Goal: Task Accomplishment & Management: Use online tool/utility

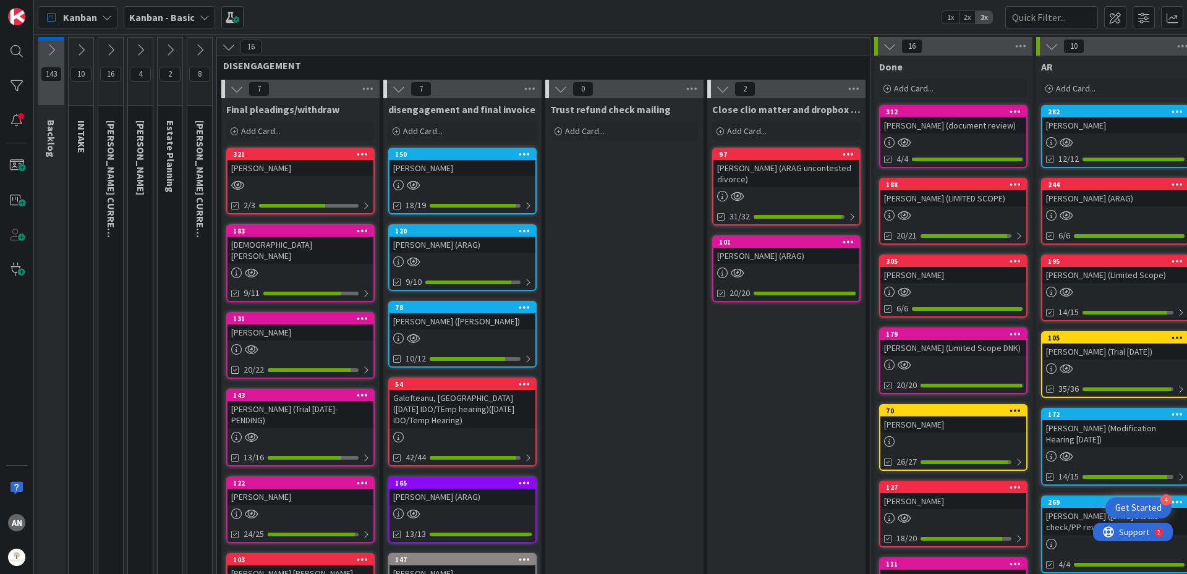
click at [230, 46] on icon at bounding box center [229, 47] width 14 height 14
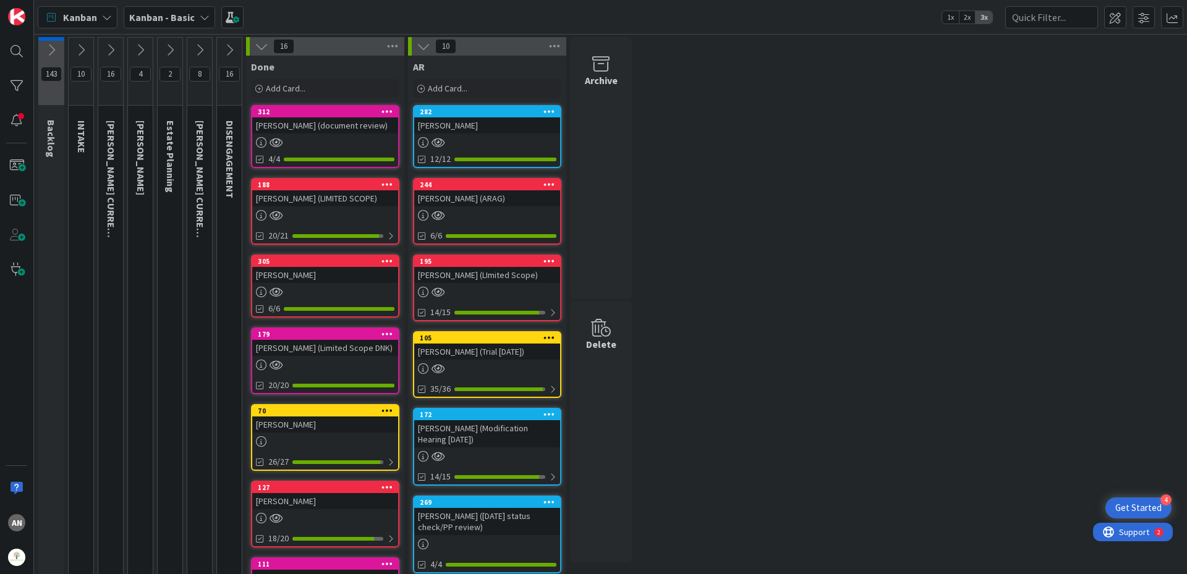
click at [79, 51] on icon at bounding box center [81, 50] width 14 height 14
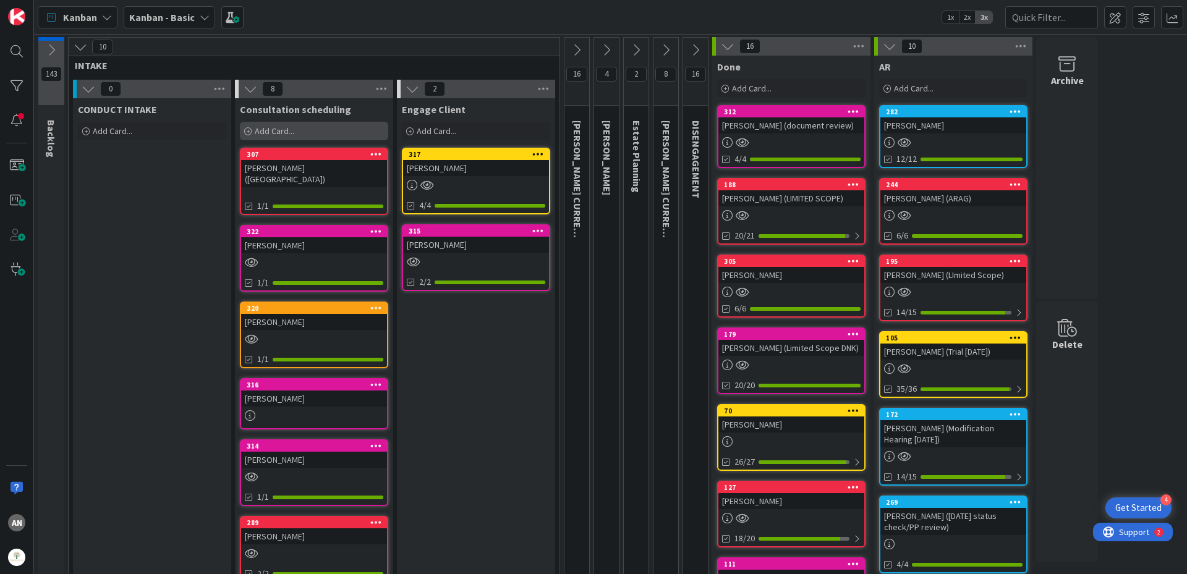
click at [272, 130] on span "Add Card..." at bounding box center [275, 131] width 40 height 11
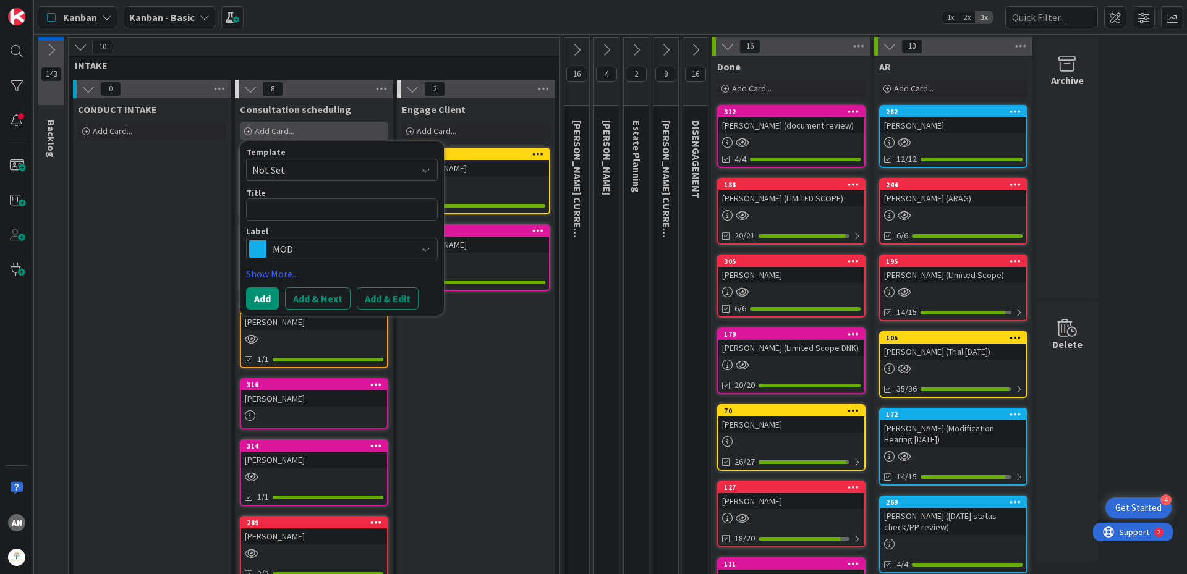
type textarea "x"
type textarea "H"
type textarea "x"
type textarea "He"
type textarea "x"
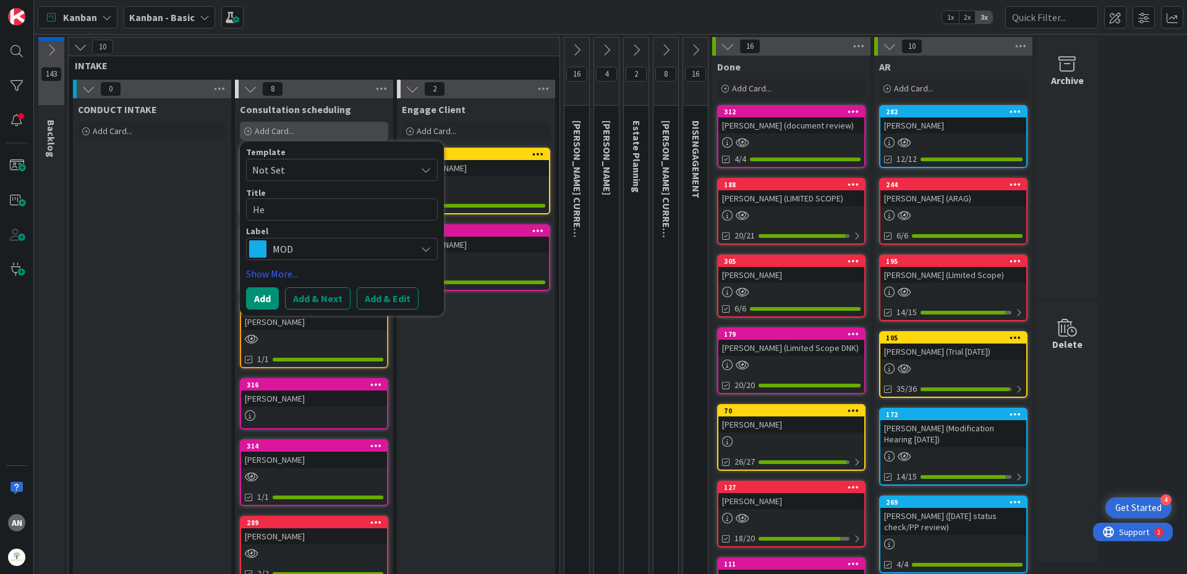
type textarea "Her"
type textarea "x"
type textarea "[PERSON_NAME]"
type textarea "x"
type textarea "Herna"
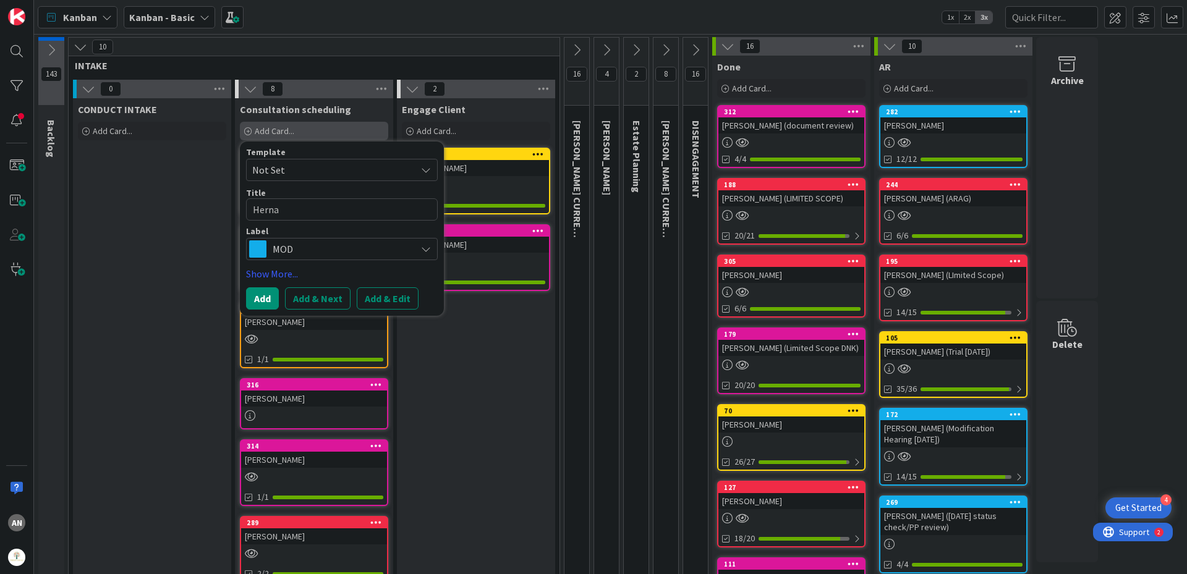
type textarea "x"
type textarea "[PERSON_NAME]"
type textarea "x"
type textarea "Hernand"
type textarea "x"
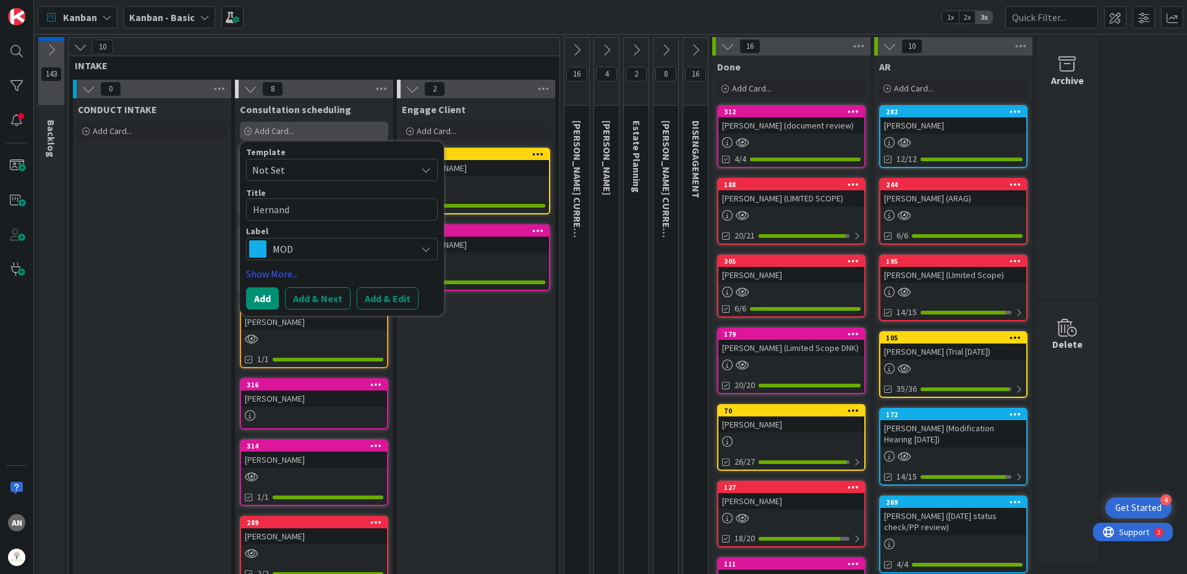
type textarea "[PERSON_NAME]"
type textarea "x"
type textarea "[PERSON_NAME]"
type textarea "x"
type textarea "[PERSON_NAME],"
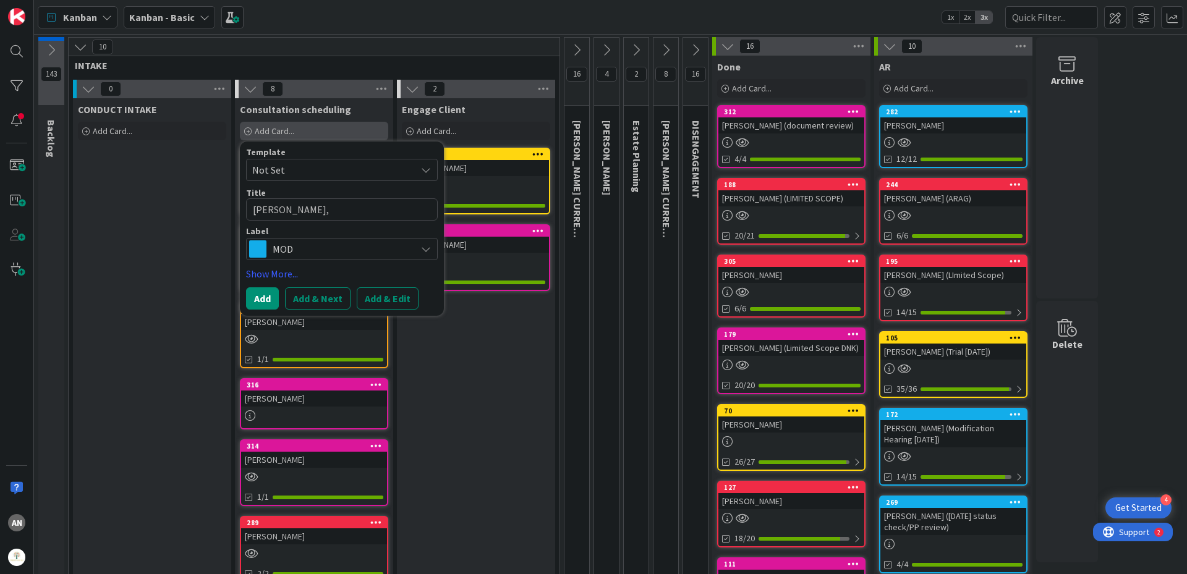
type textarea "x"
type textarea "[PERSON_NAME],"
type textarea "x"
type textarea "[PERSON_NAME], A"
type textarea "x"
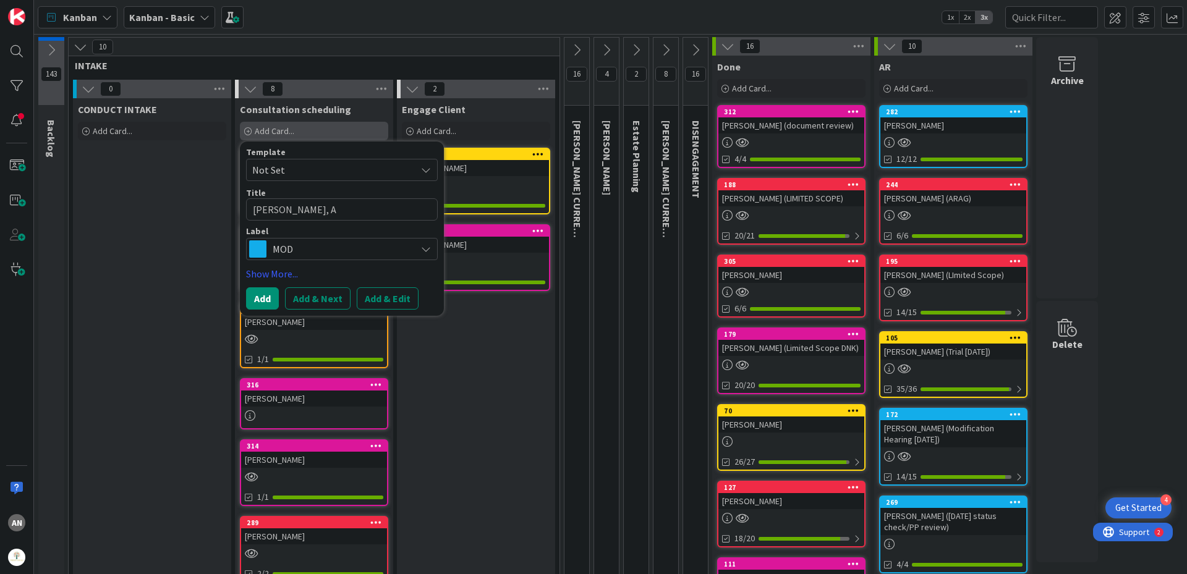
type textarea "[PERSON_NAME]"
type textarea "x"
type textarea "[PERSON_NAME], Aht"
type textarea "x"
type textarea "[PERSON_NAME]"
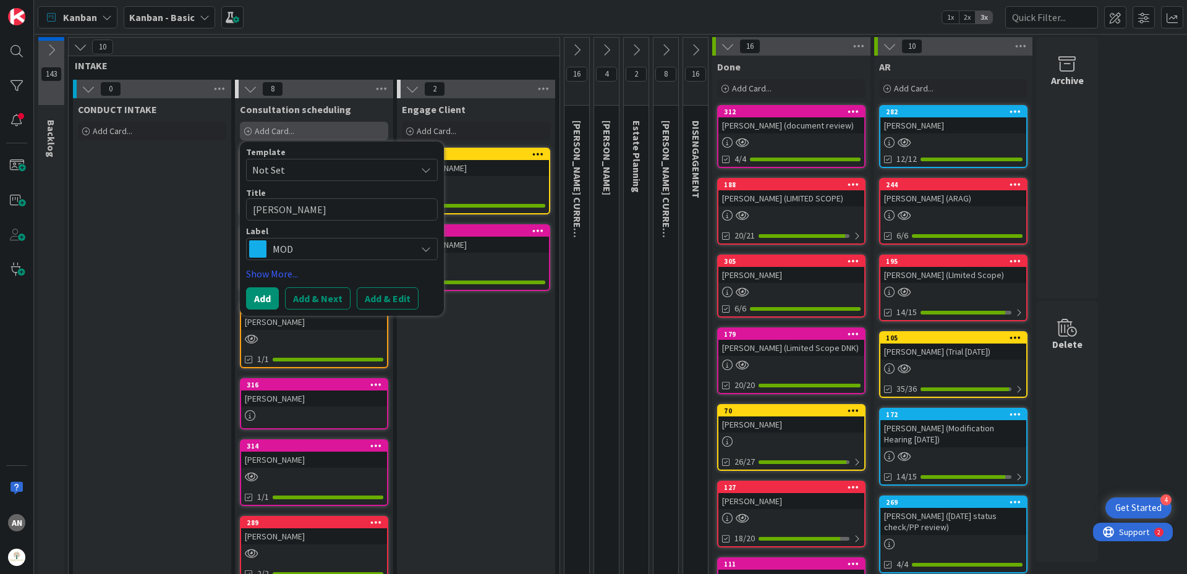
type textarea "x"
type textarea "[PERSON_NAME], Ahtan"
type textarea "x"
type textarea "[PERSON_NAME], Ahtane"
click at [331, 252] on span "MOD" at bounding box center [341, 249] width 137 height 17
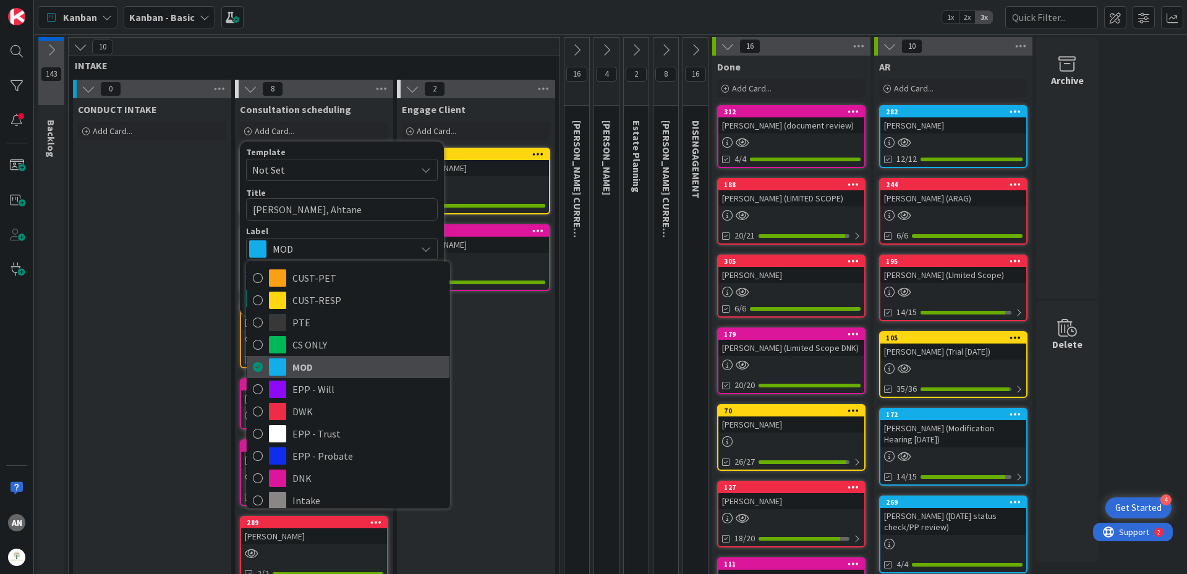
click at [322, 360] on span "MOD" at bounding box center [367, 367] width 151 height 19
type textarea "x"
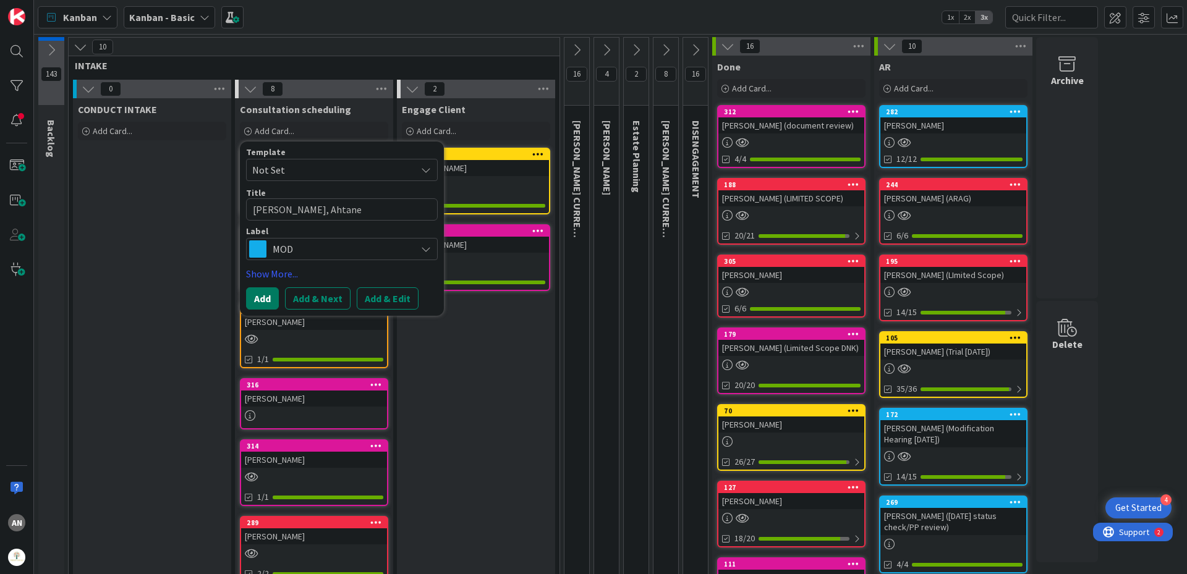
click at [263, 296] on button "Add" at bounding box center [262, 299] width 33 height 22
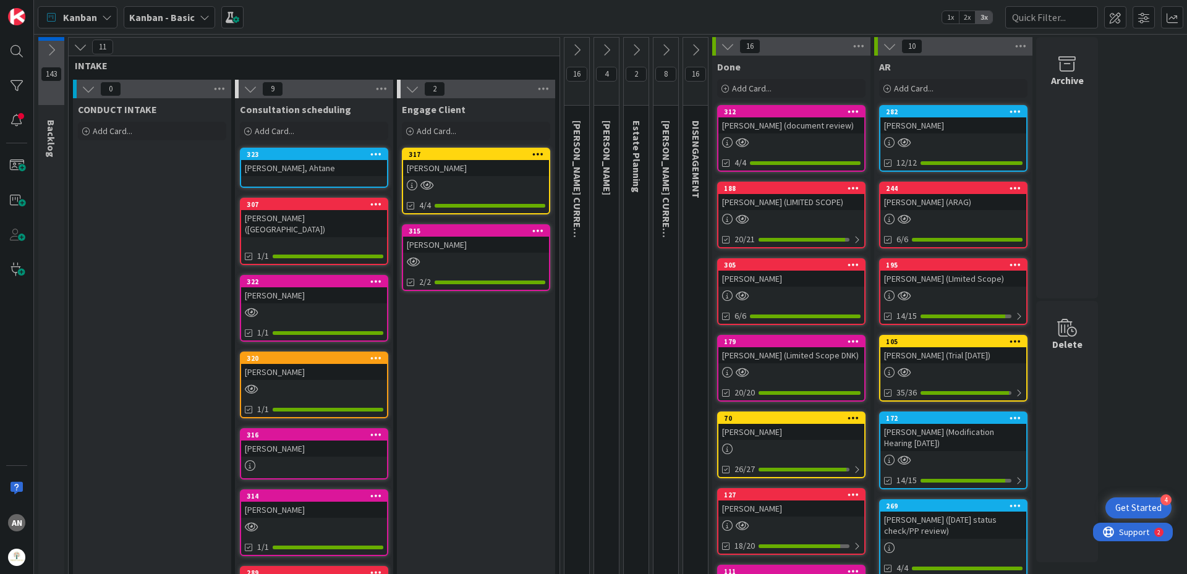
click at [303, 177] on div "323 [PERSON_NAME], Ahtane" at bounding box center [314, 168] width 148 height 40
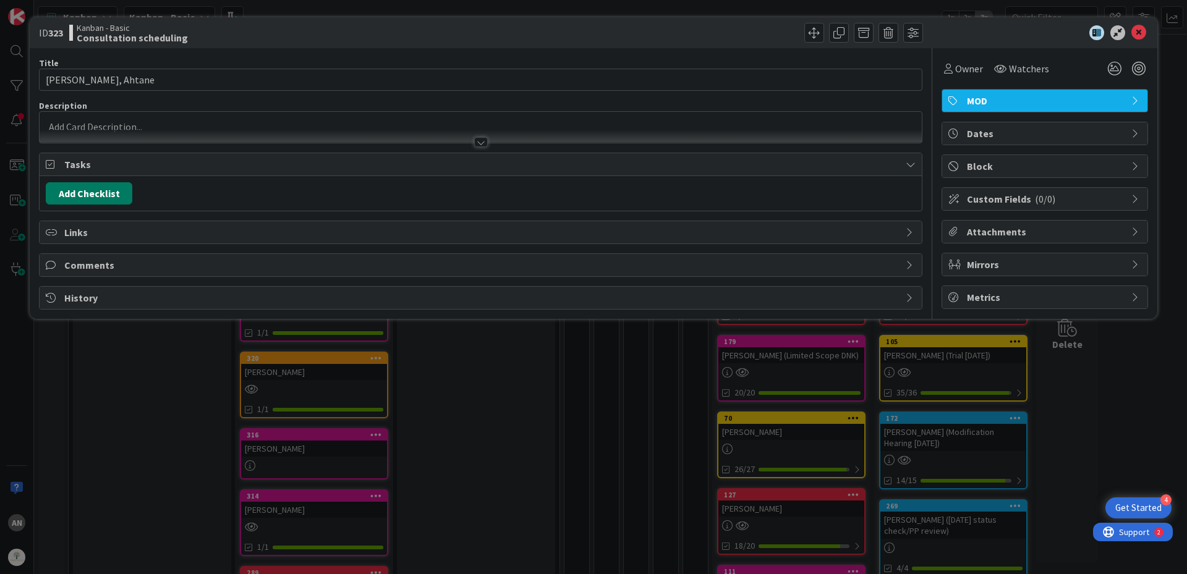
click at [108, 194] on button "Add Checklist" at bounding box center [89, 193] width 87 height 22
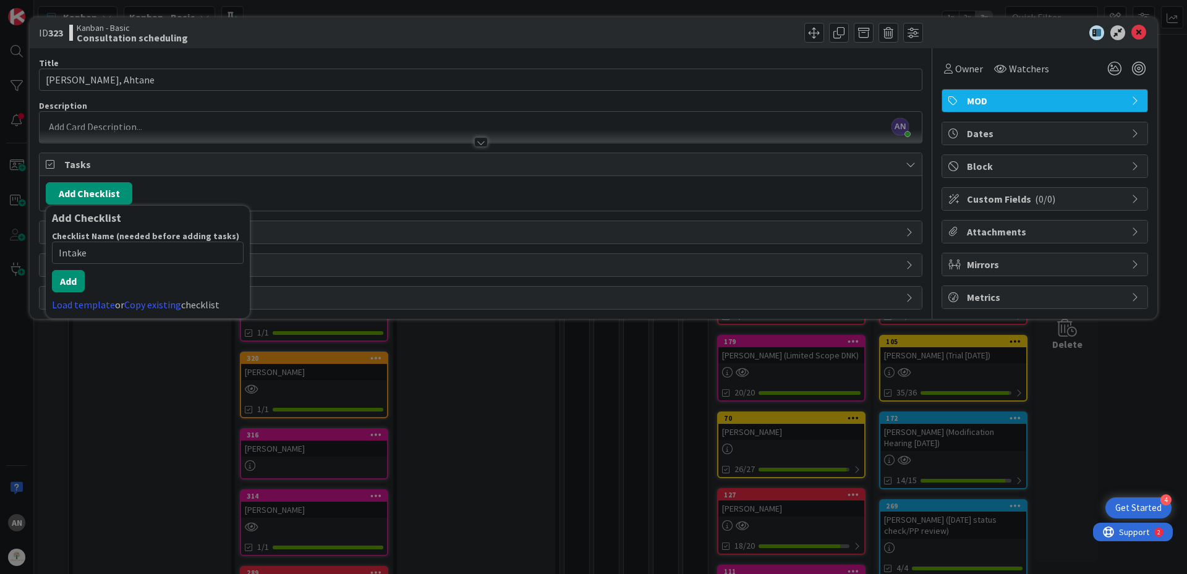
type input "Intake"
click at [62, 292] on div "Checklist Name (needed before adding tasks) 6 / 64 Intake Add Load template or …" at bounding box center [148, 272] width 192 height 82
click at [68, 285] on button "Add" at bounding box center [68, 281] width 33 height 22
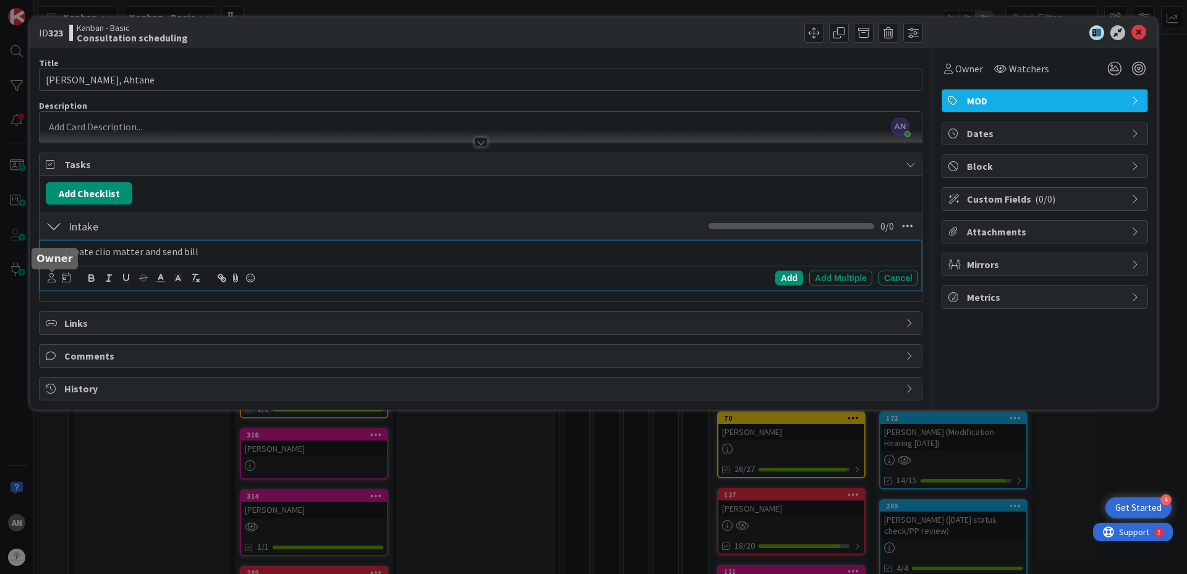
click at [48, 281] on icon at bounding box center [52, 277] width 8 height 9
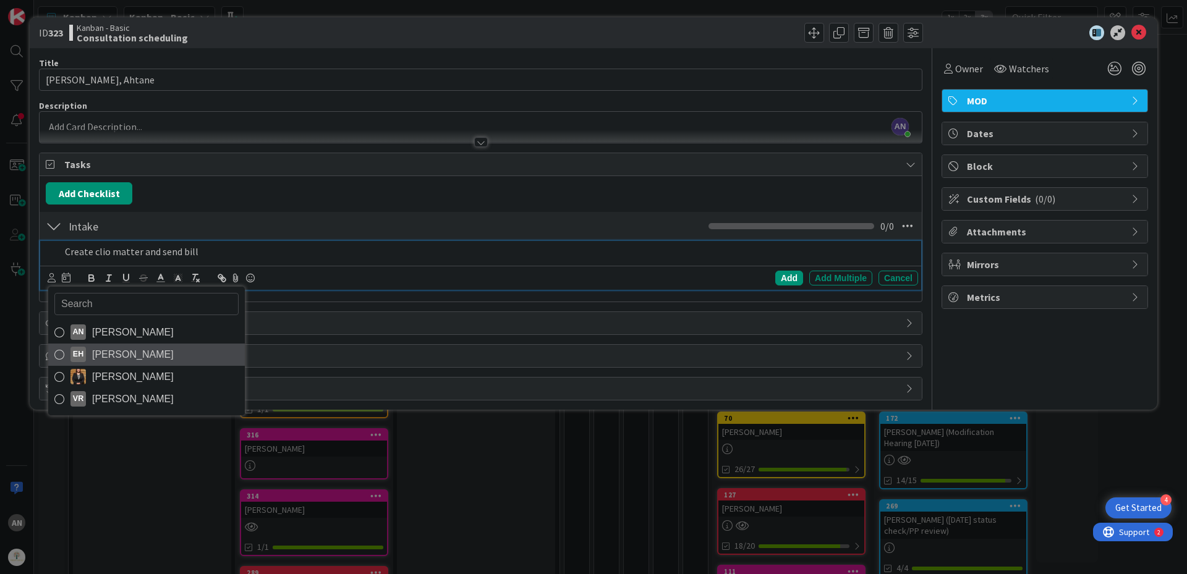
click at [113, 346] on span "[PERSON_NAME]" at bounding box center [133, 355] width 82 height 19
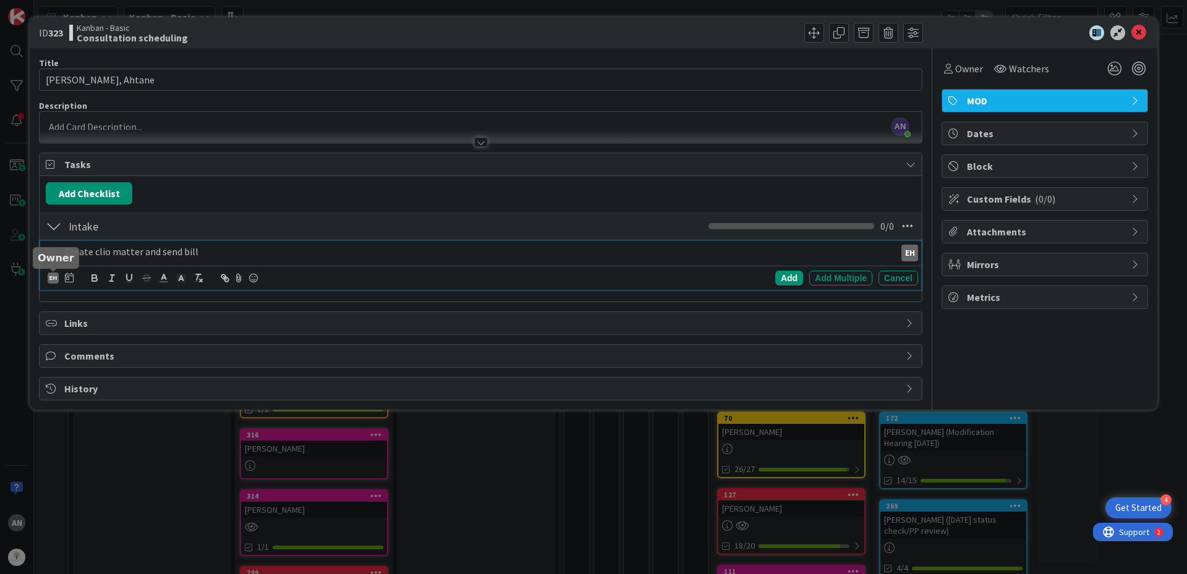
click at [54, 280] on div "EH" at bounding box center [53, 278] width 11 height 11
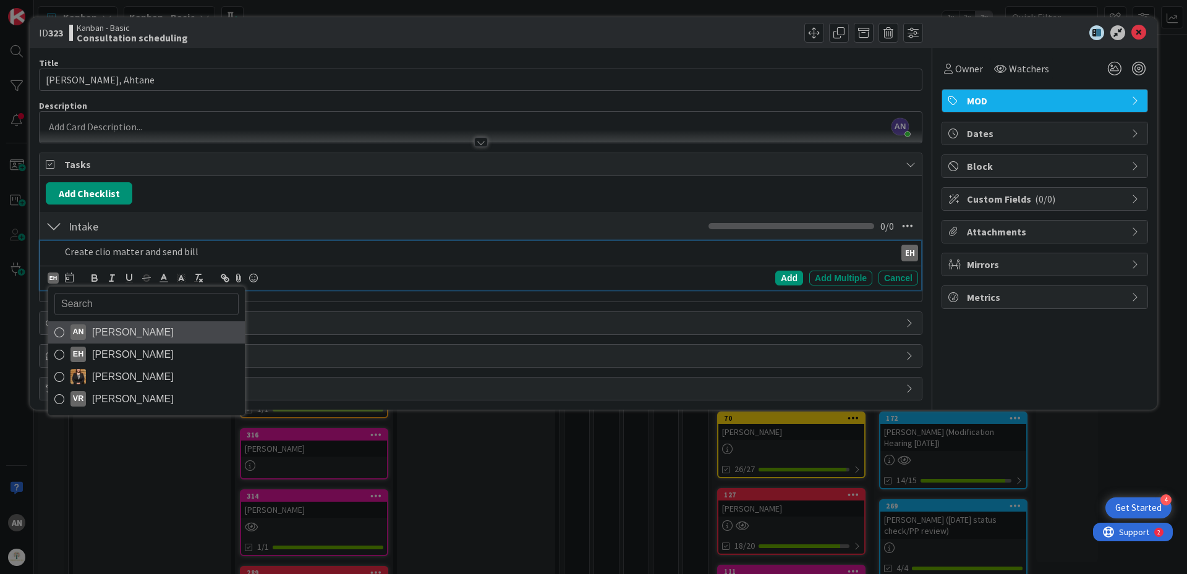
click at [103, 330] on span "[PERSON_NAME]" at bounding box center [133, 332] width 82 height 19
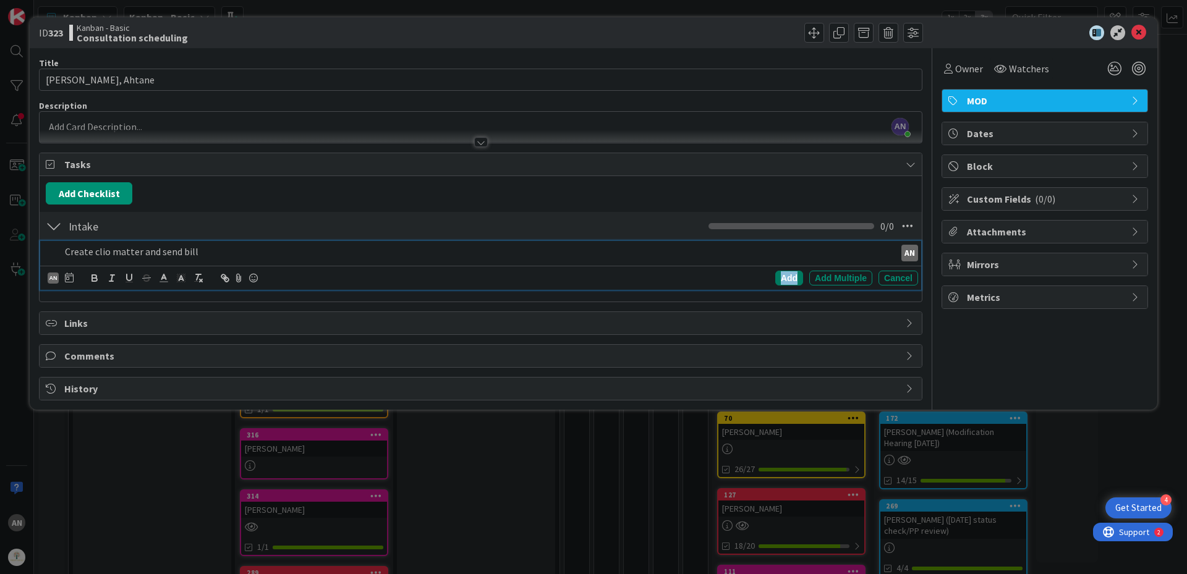
click at [792, 281] on div "Add" at bounding box center [789, 278] width 28 height 15
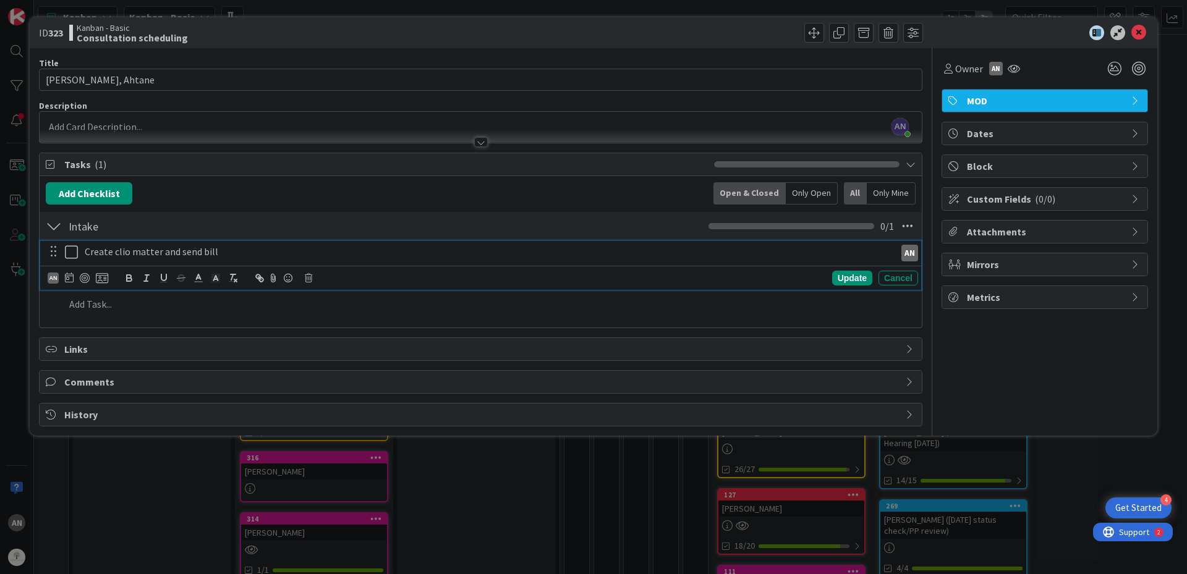
click at [76, 254] on icon at bounding box center [71, 252] width 13 height 15
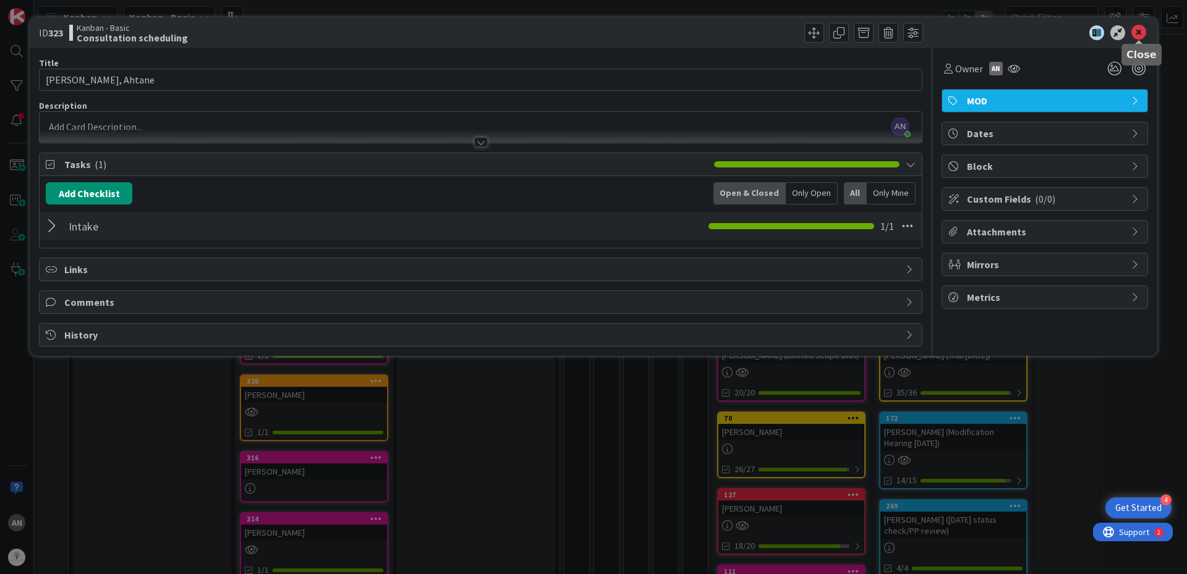
click at [1145, 30] on icon at bounding box center [1139, 32] width 15 height 15
